Goal: Information Seeking & Learning: Learn about a topic

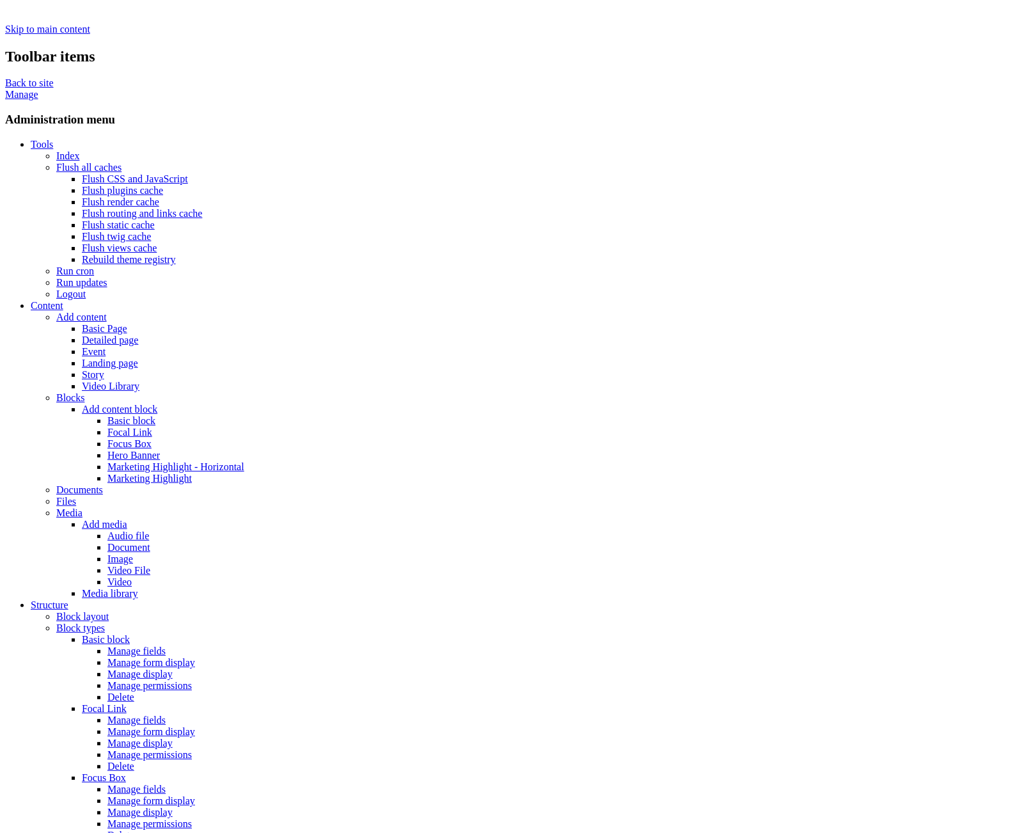
scroll to position [102, 0]
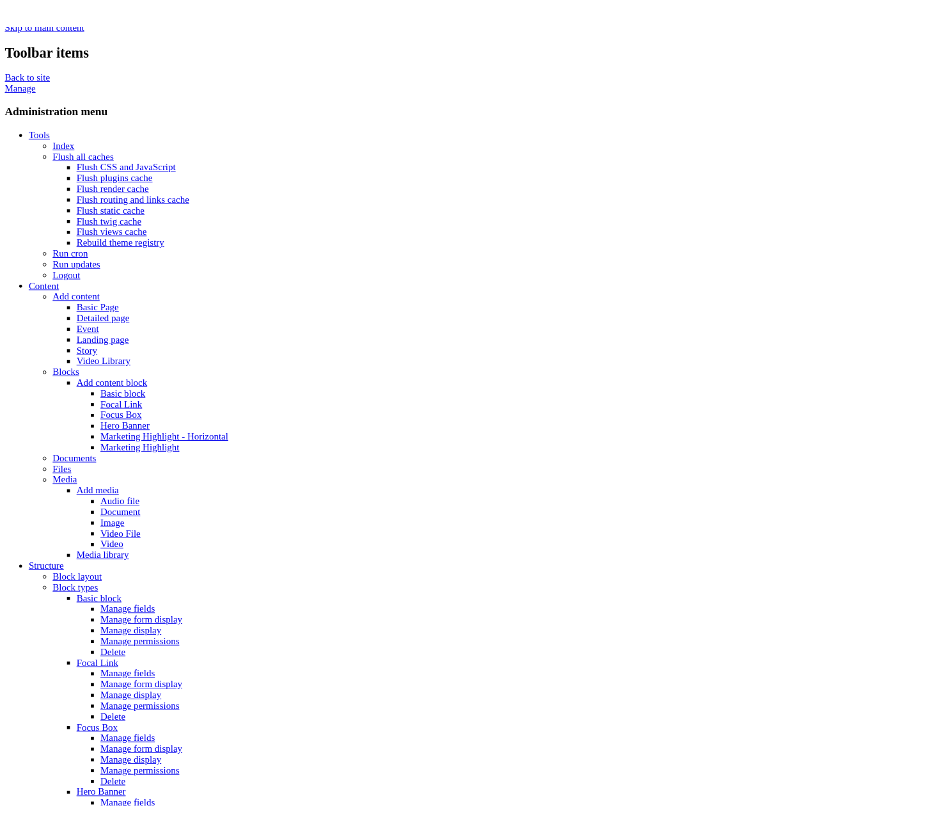
scroll to position [418, 0]
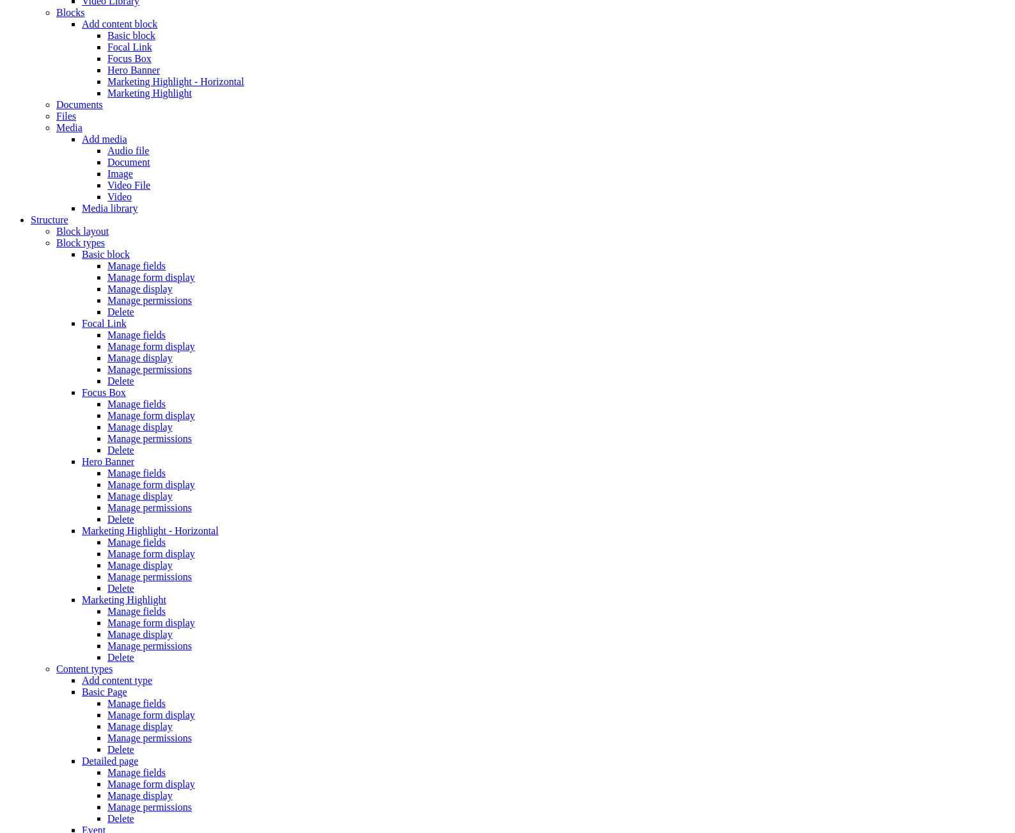
drag, startPoint x: 826, startPoint y: 478, endPoint x: 840, endPoint y: 464, distance: 19.9
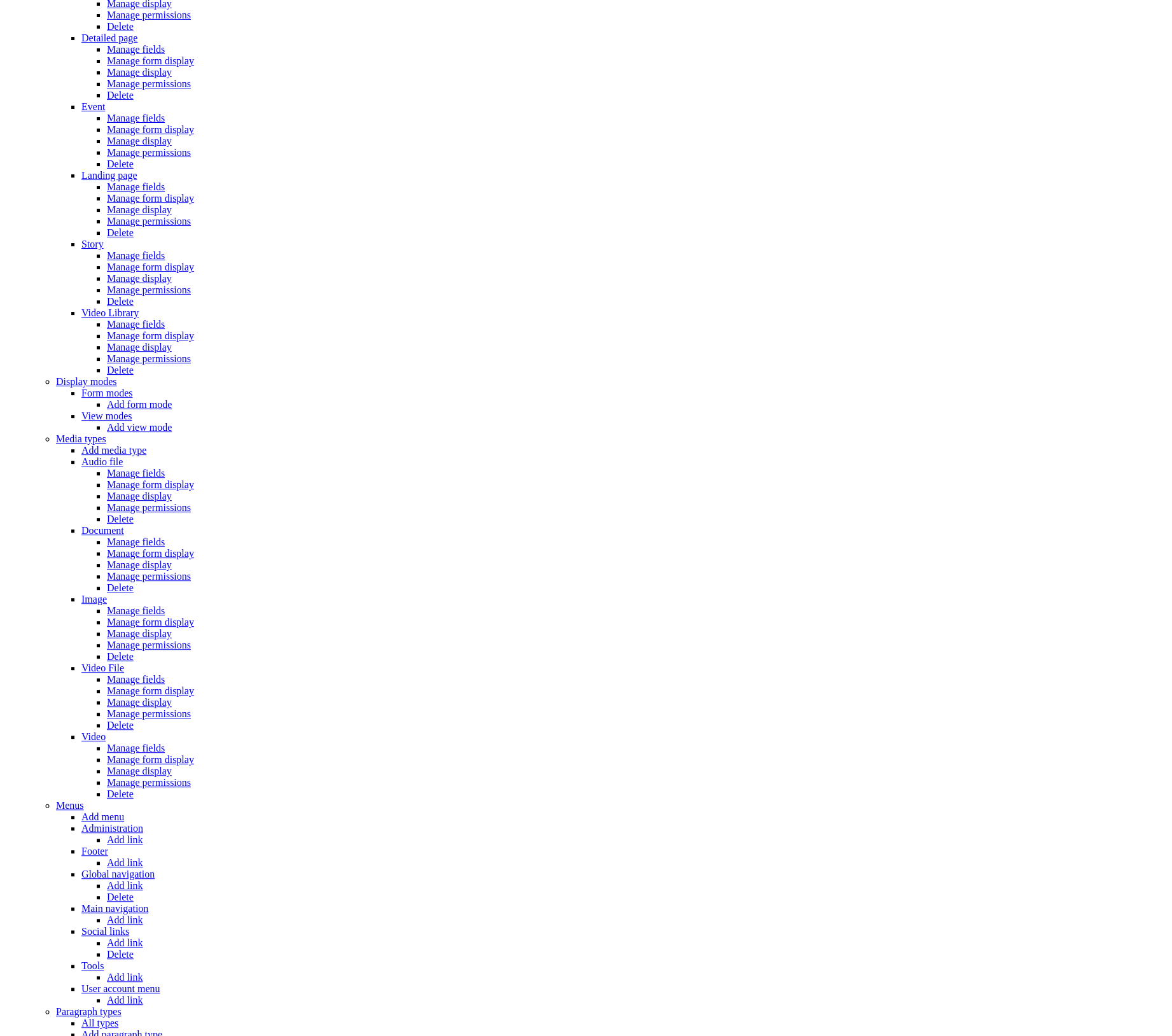
scroll to position [1867, 0]
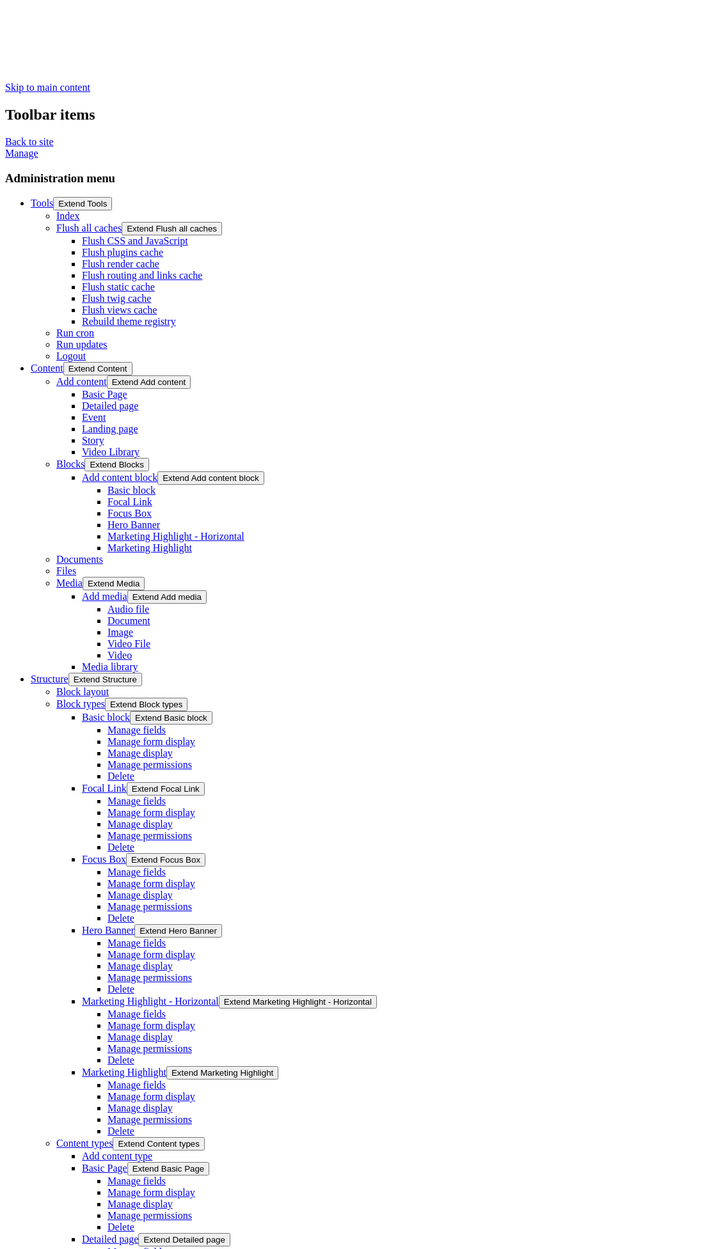
drag, startPoint x: 723, startPoint y: 515, endPoint x: 769, endPoint y: 520, distance: 46.3
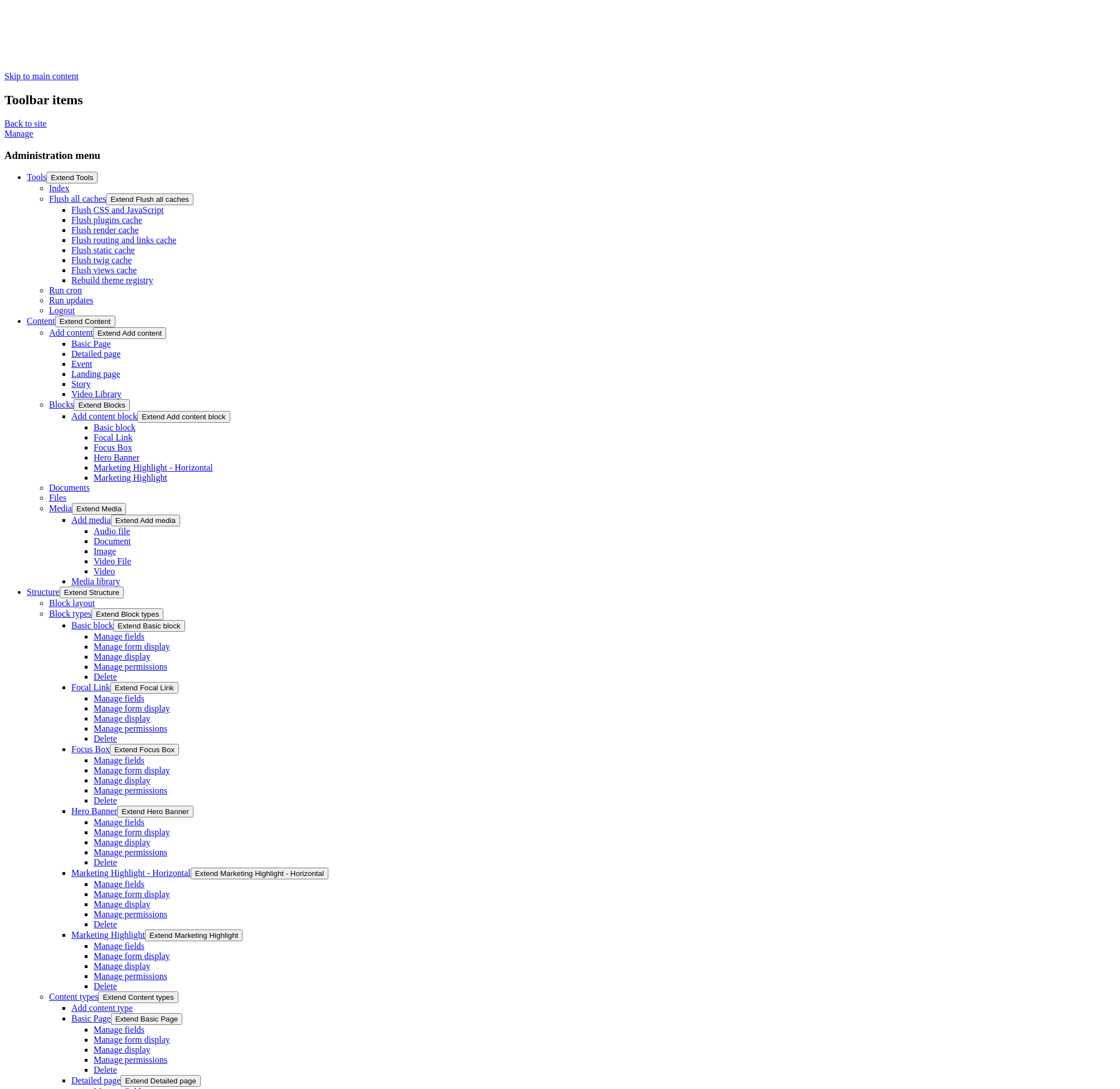
drag, startPoint x: 991, startPoint y: 221, endPoint x: 1017, endPoint y: 188, distance: 42.0
drag, startPoint x: 1084, startPoint y: 315, endPoint x: 590, endPoint y: 279, distance: 495.3
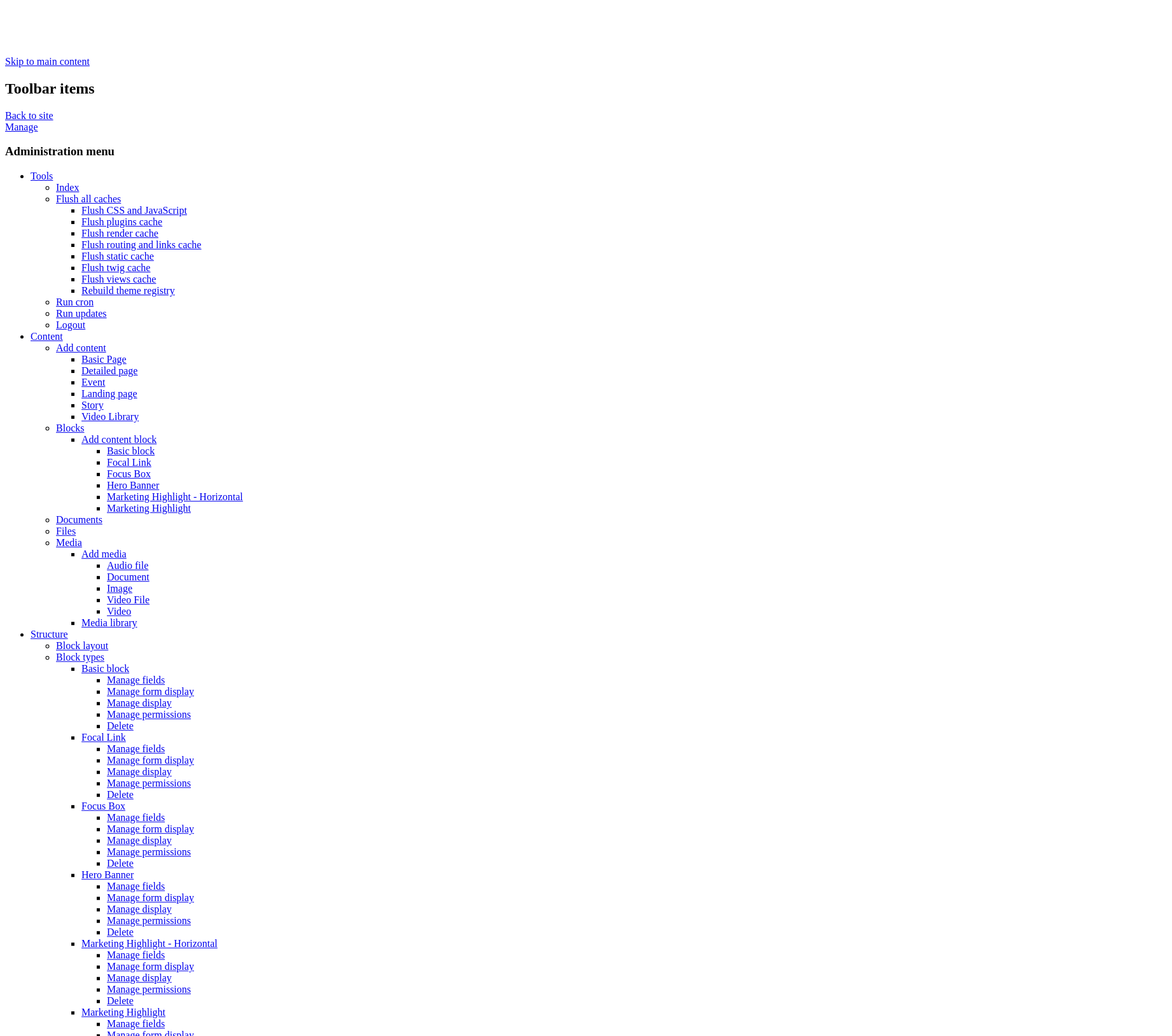
click at [56, 193] on link "Flush all caches" at bounding box center [88, 198] width 65 height 11
drag, startPoint x: 574, startPoint y: 613, endPoint x: 806, endPoint y: 620, distance: 232.1
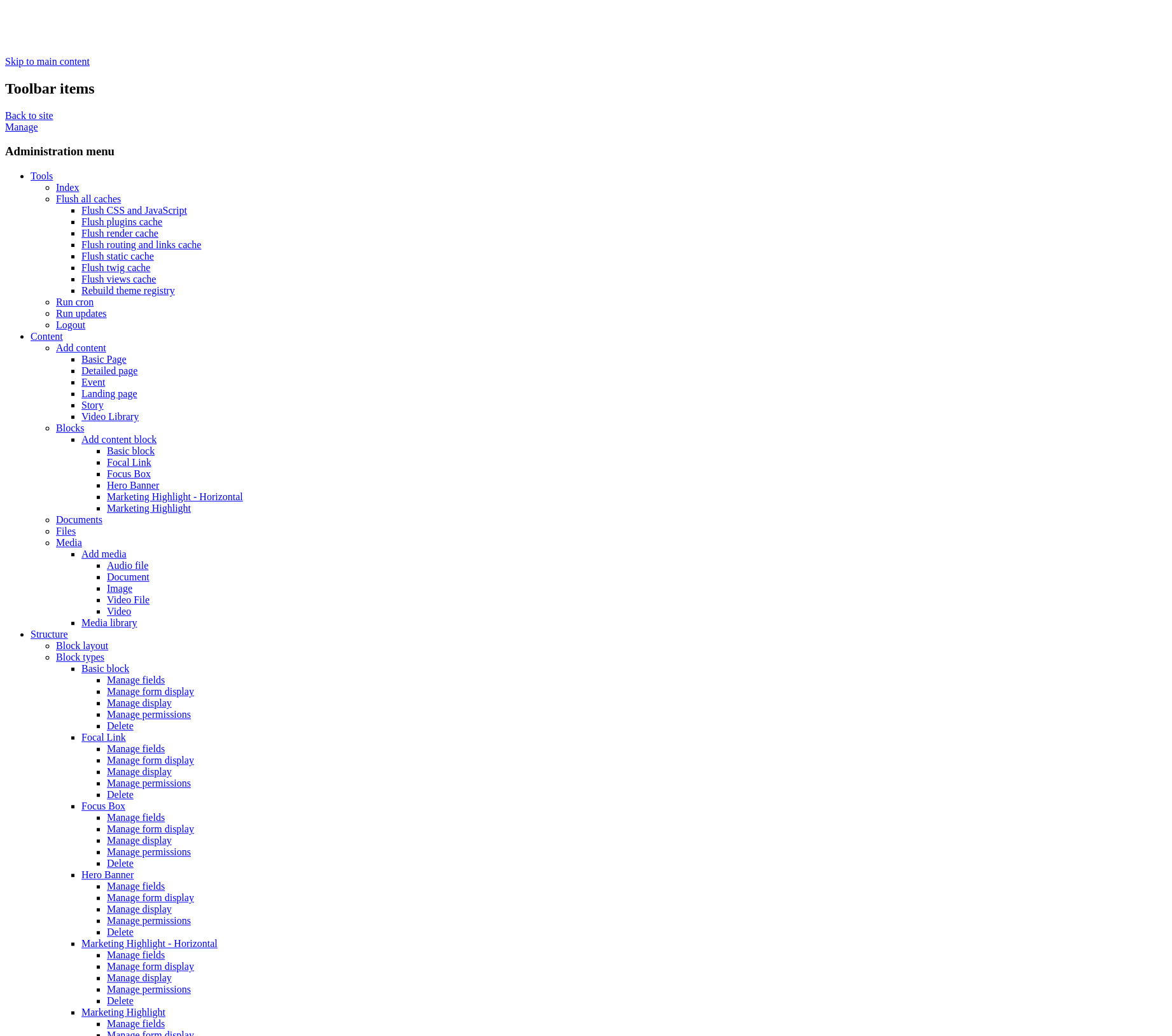
drag, startPoint x: 222, startPoint y: 622, endPoint x: 473, endPoint y: 622, distance: 251.0
drag, startPoint x: 568, startPoint y: 608, endPoint x: 629, endPoint y: 613, distance: 61.2
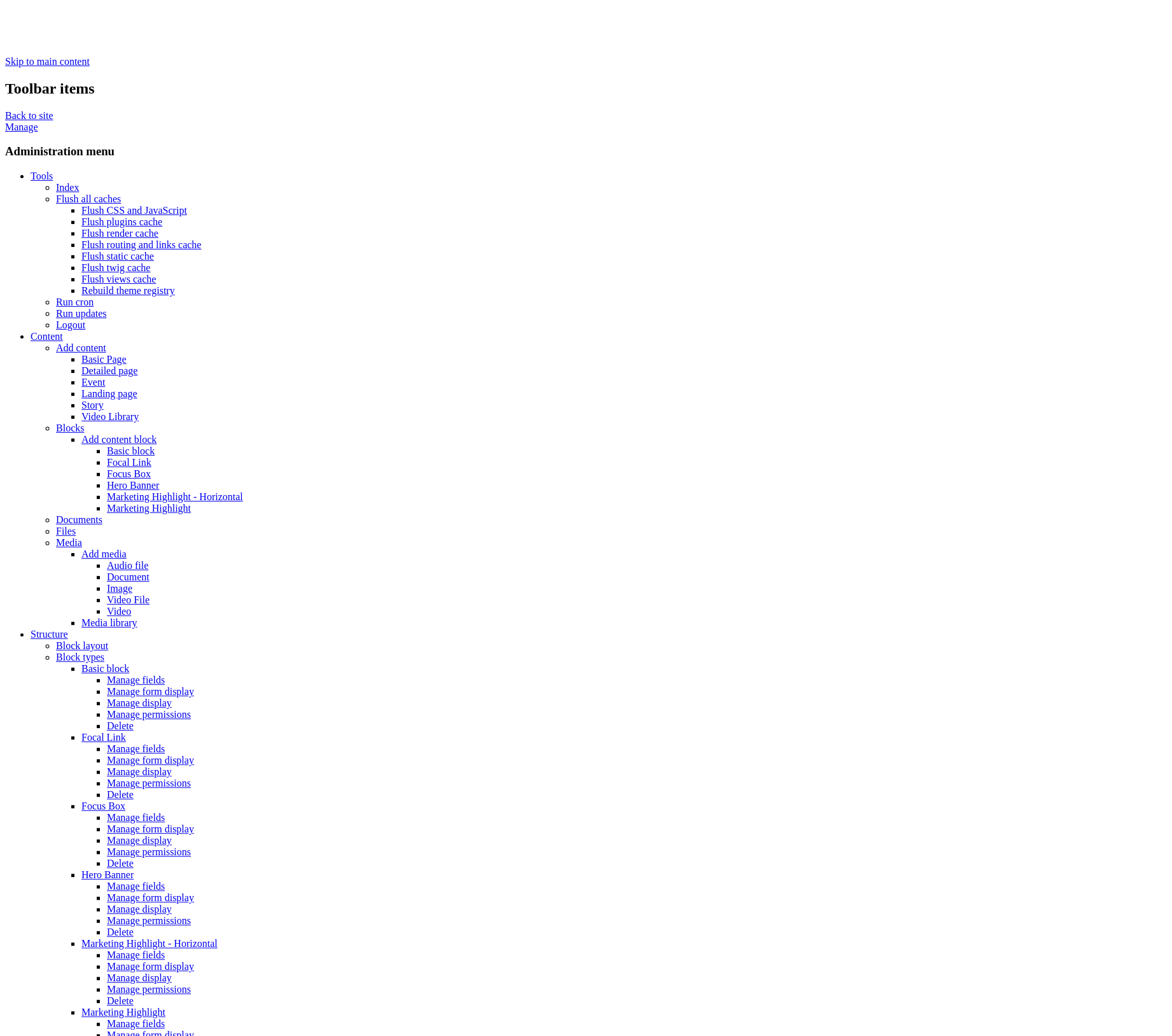
drag, startPoint x: 1144, startPoint y: 373, endPoint x: 1065, endPoint y: 308, distance: 102.3
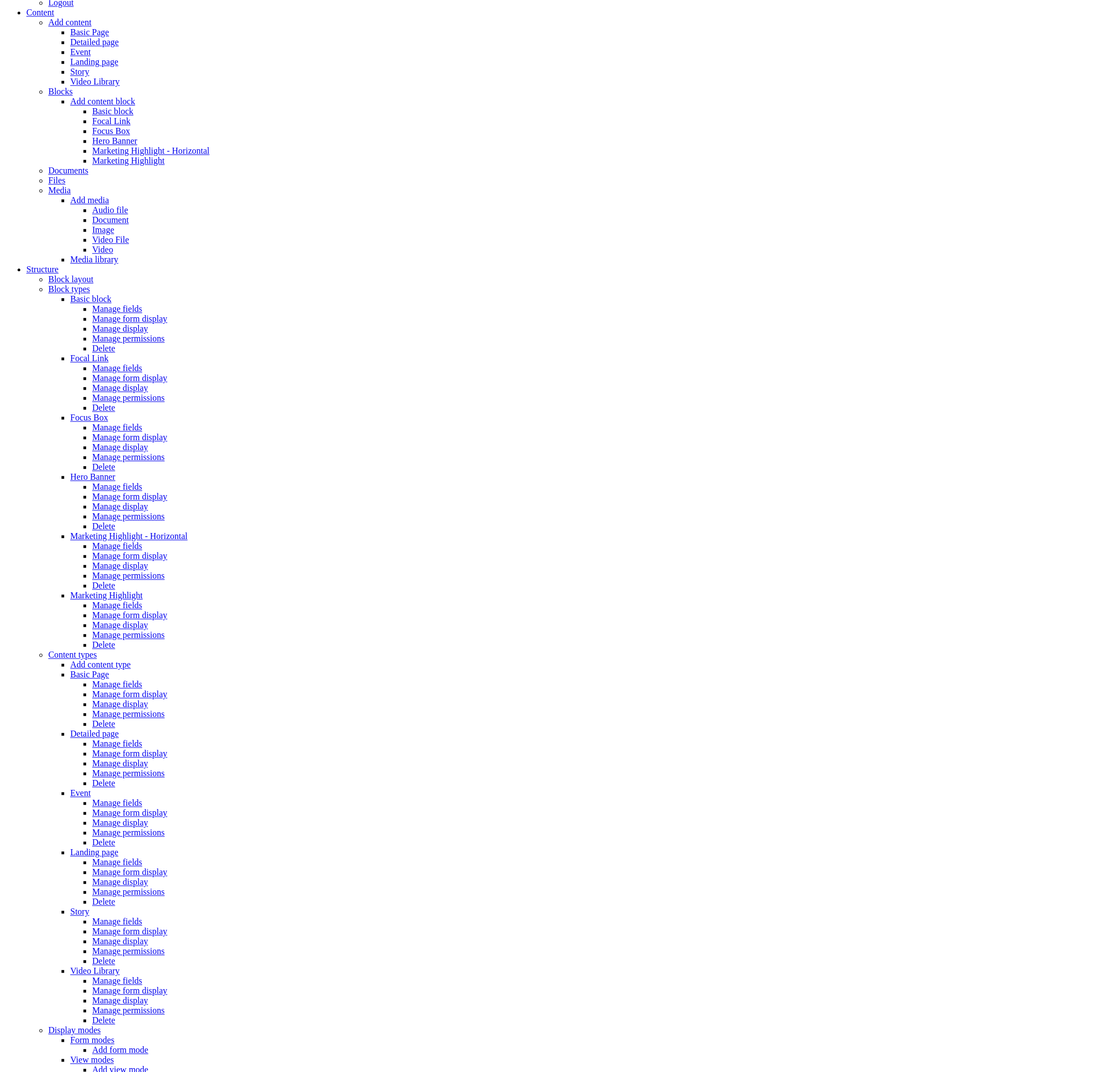
scroll to position [321, 0]
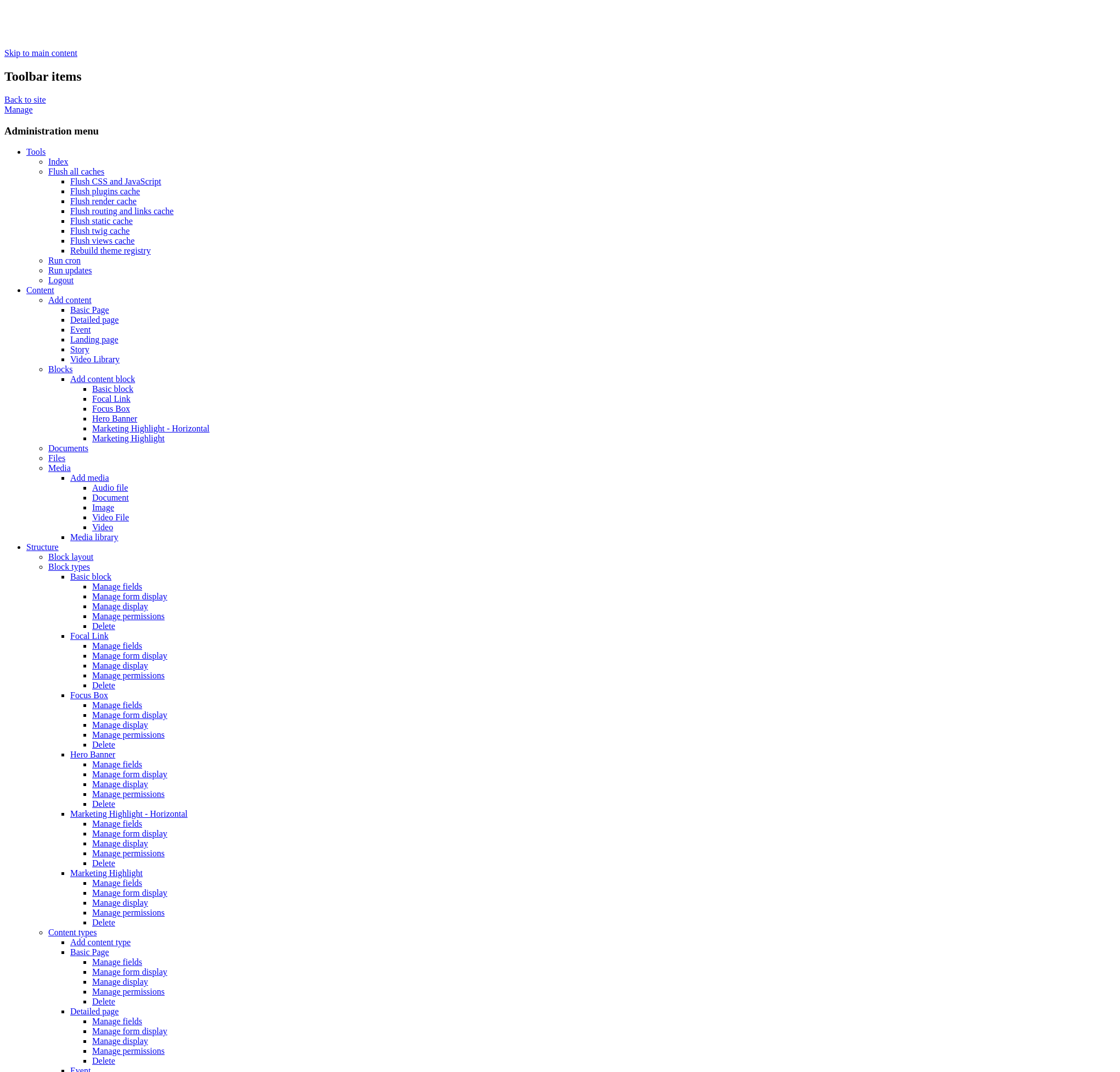
drag, startPoint x: 382, startPoint y: 318, endPoint x: 390, endPoint y: 315, distance: 8.5
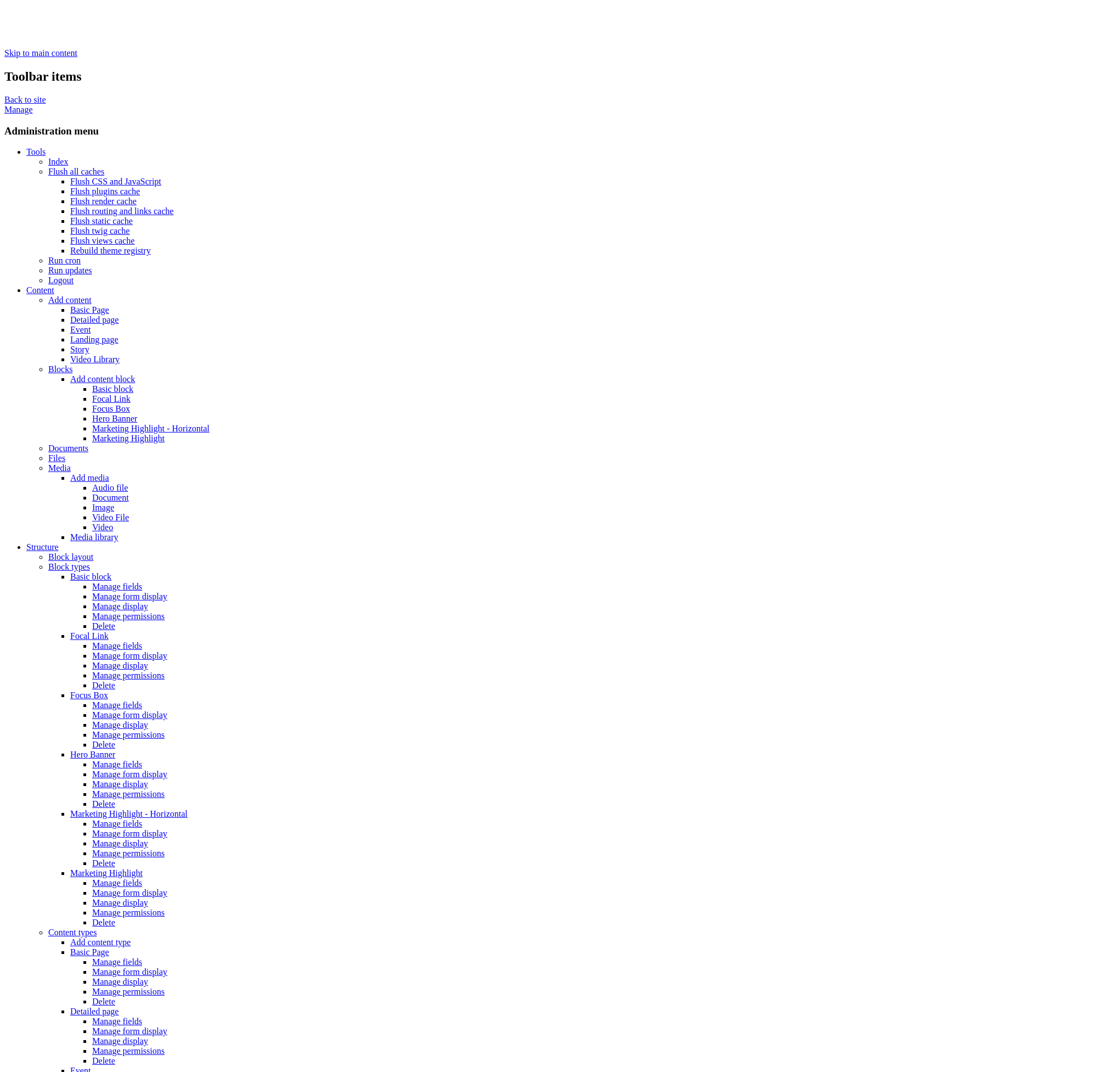
click at [48, 167] on link "Flush all caches" at bounding box center [76, 171] width 56 height 9
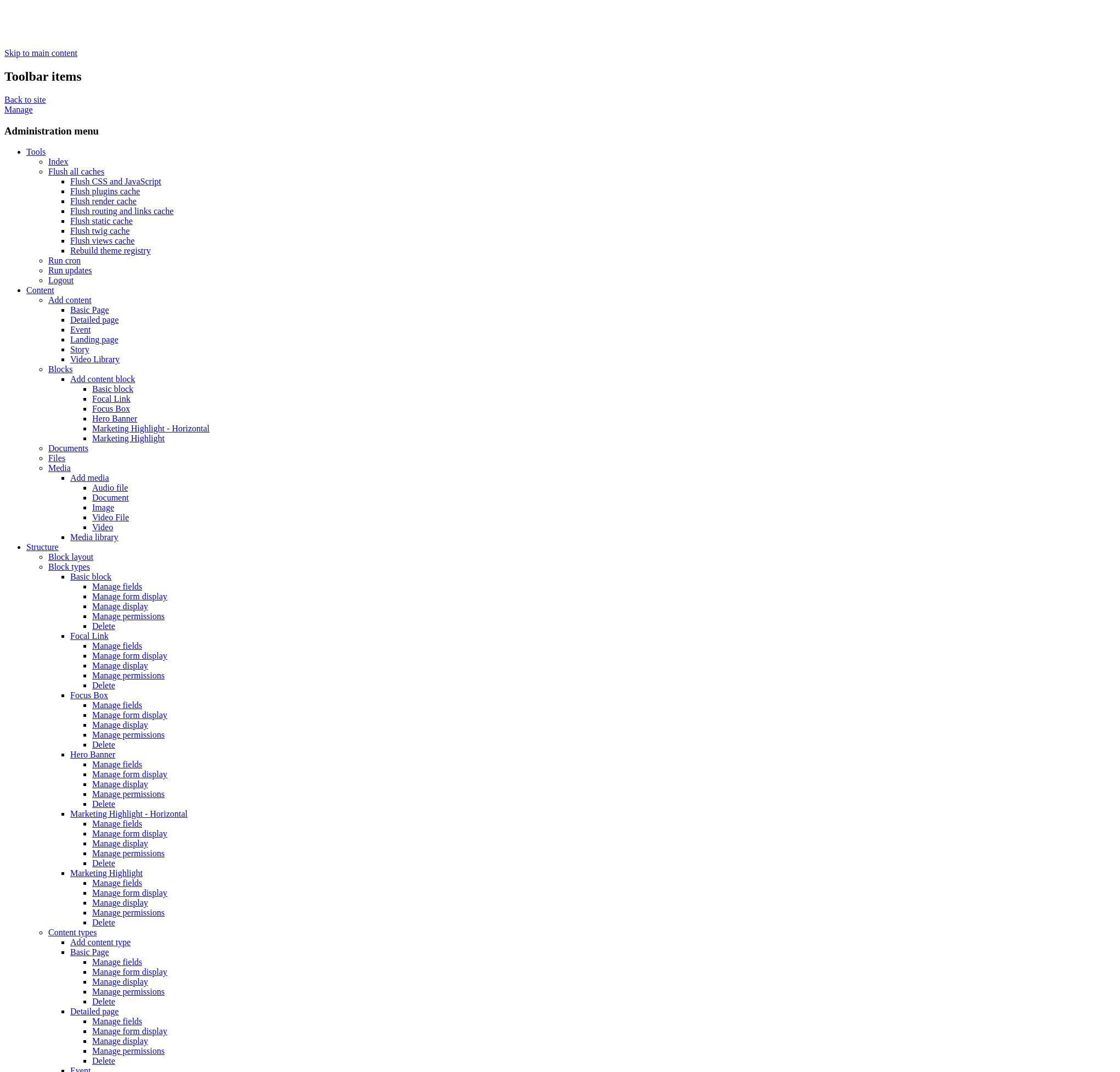
click at [48, 167] on link "Flush all caches" at bounding box center [76, 171] width 56 height 9
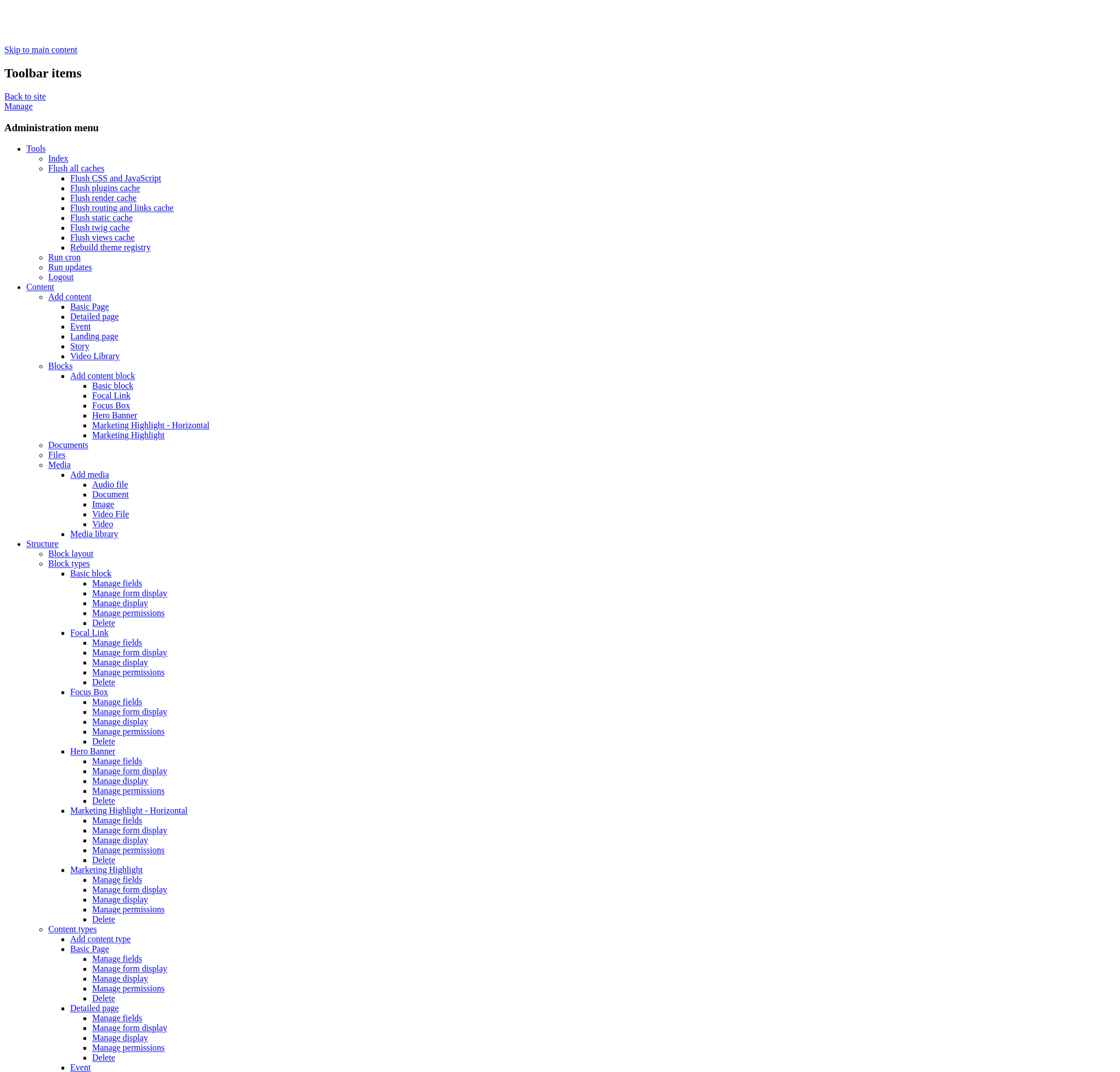
scroll to position [544, 0]
